Goal: Navigation & Orientation: Find specific page/section

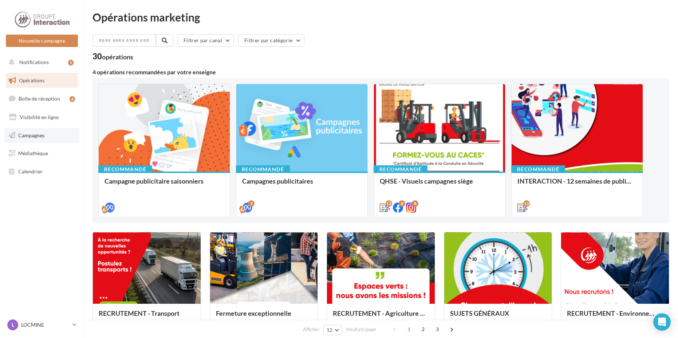
click at [55, 134] on link "Campagnes" at bounding box center [41, 135] width 75 height 15
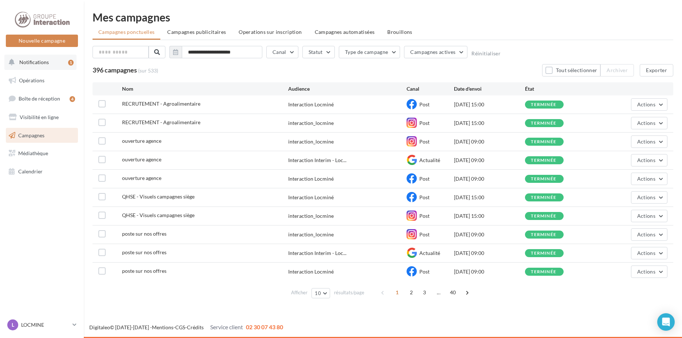
click at [51, 62] on button "Notifications 1" at bounding box center [40, 62] width 72 height 15
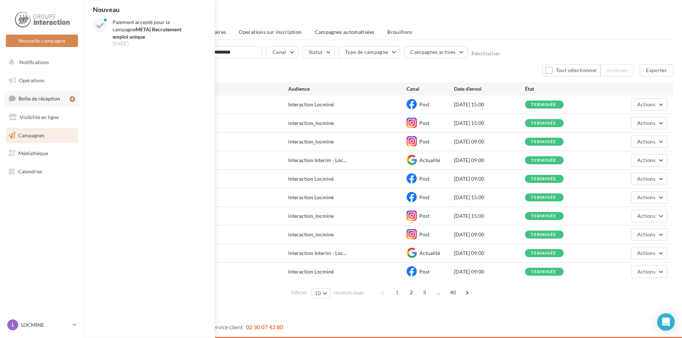
click at [49, 101] on span "Boîte de réception" at bounding box center [40, 98] width 42 height 6
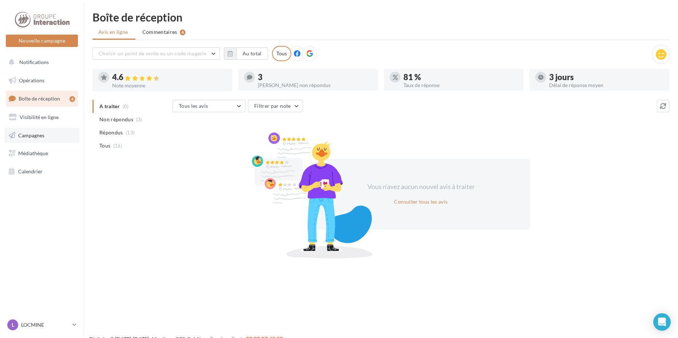
click at [36, 133] on span "Campagnes" at bounding box center [31, 135] width 26 height 6
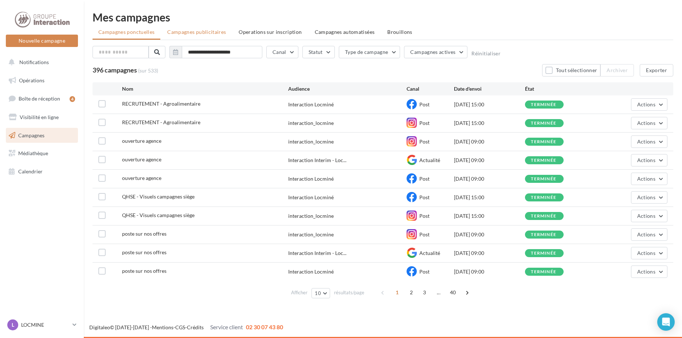
click at [220, 32] on span "Campagnes publicitaires" at bounding box center [196, 32] width 59 height 6
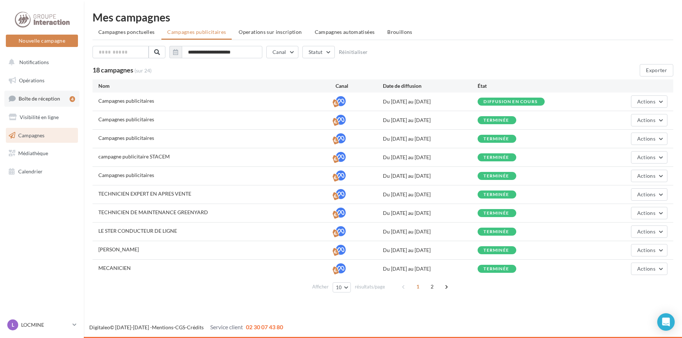
click at [57, 101] on span "Boîte de réception" at bounding box center [40, 98] width 42 height 6
